Goal: Navigation & Orientation: Find specific page/section

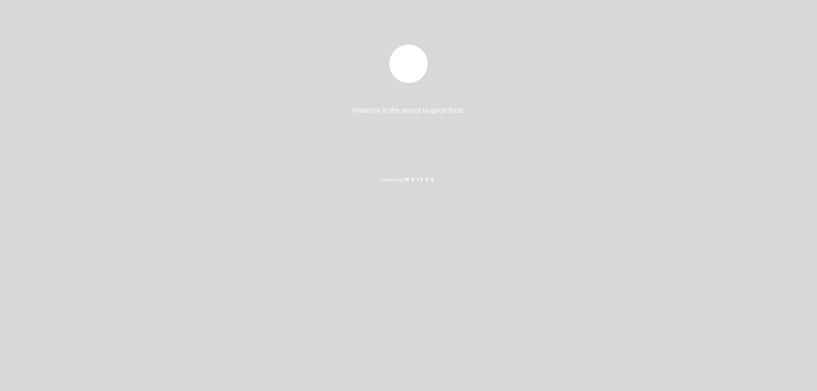
select select "es"
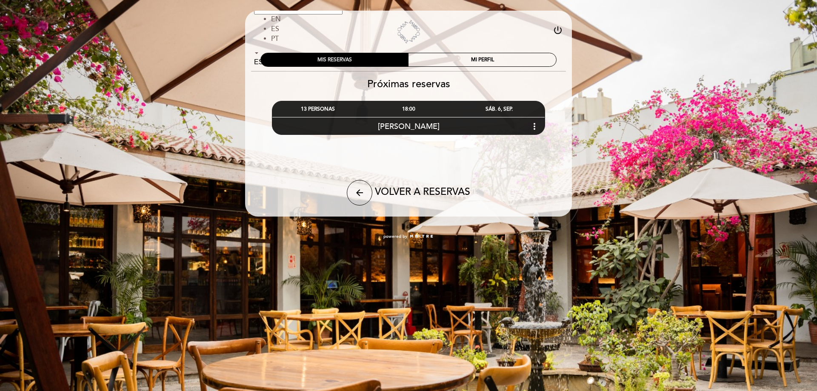
click at [368, 60] on div "MIS RESERVAS" at bounding box center [335, 59] width 148 height 13
click at [339, 58] on div "MIS RESERVAS" at bounding box center [335, 59] width 148 height 13
click at [348, 58] on div "MIS RESERVAS" at bounding box center [335, 59] width 148 height 13
click at [435, 55] on div "MI PERFIL" at bounding box center [483, 59] width 148 height 13
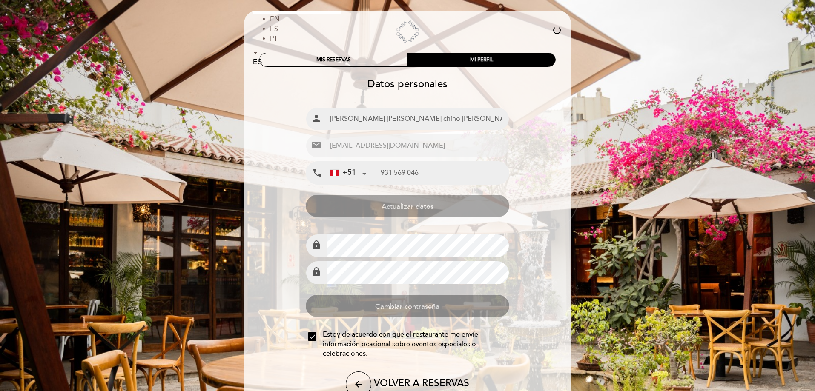
click at [457, 60] on div "MI PERFIL" at bounding box center [481, 59] width 148 height 13
click at [376, 59] on div "MIS RESERVAS" at bounding box center [334, 59] width 148 height 13
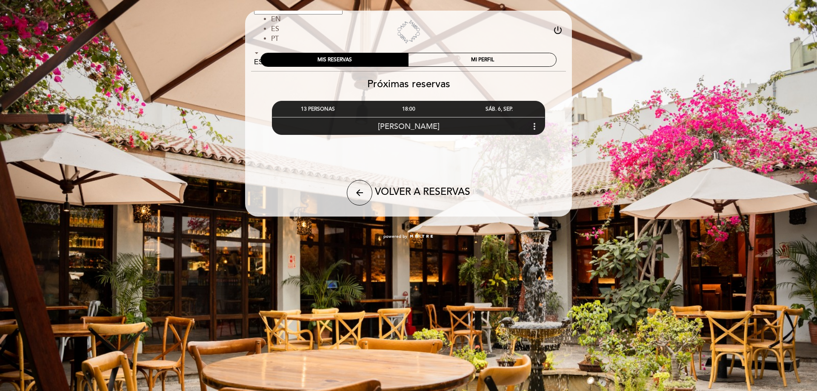
click at [408, 121] on div "[PERSON_NAME] more_vert" at bounding box center [408, 126] width 272 height 18
click at [410, 125] on span "[PERSON_NAME]" at bounding box center [409, 126] width 62 height 9
click at [395, 126] on span "[PERSON_NAME]" at bounding box center [409, 126] width 62 height 9
click at [304, 107] on div "13 PERSONAS" at bounding box center [317, 109] width 91 height 16
drag, startPoint x: 306, startPoint y: 108, endPoint x: 298, endPoint y: 108, distance: 8.1
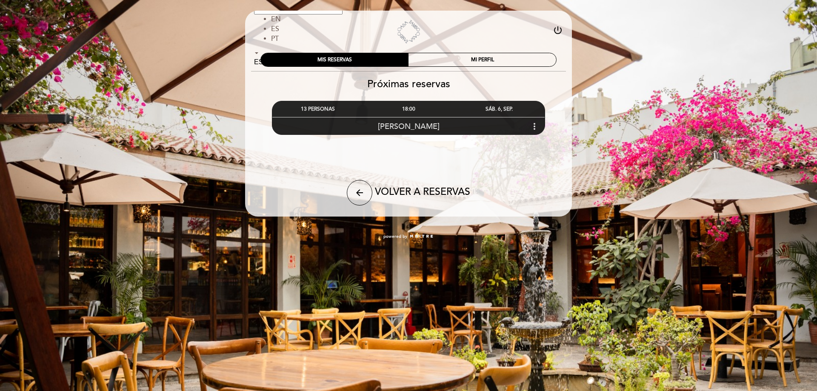
click at [298, 108] on div "13 PERSONAS" at bounding box center [317, 109] width 91 height 16
click at [533, 126] on icon "more_vert" at bounding box center [535, 126] width 10 height 10
click at [413, 36] on link "Casa Tambo" at bounding box center [408, 31] width 106 height 23
